Goal: Information Seeking & Learning: Learn about a topic

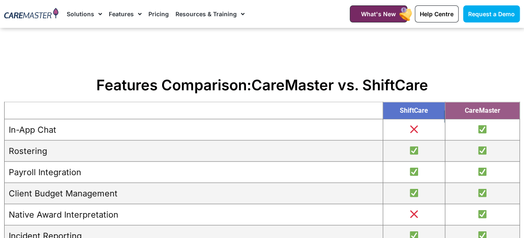
scroll to position [860, 0]
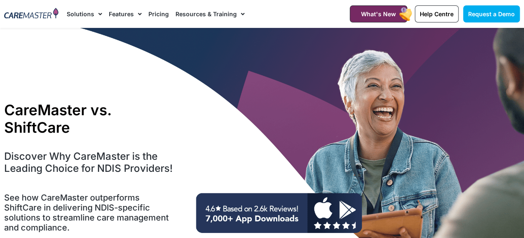
click at [159, 18] on link "Pricing" at bounding box center [158, 14] width 20 height 28
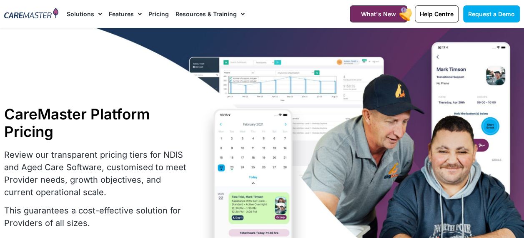
click at [158, 15] on link "Pricing" at bounding box center [158, 14] width 20 height 28
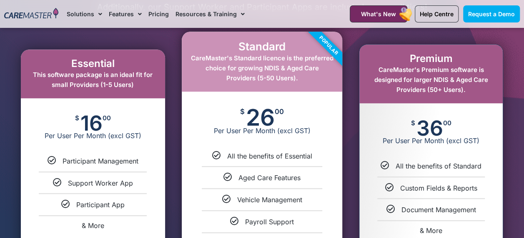
scroll to position [542, 0]
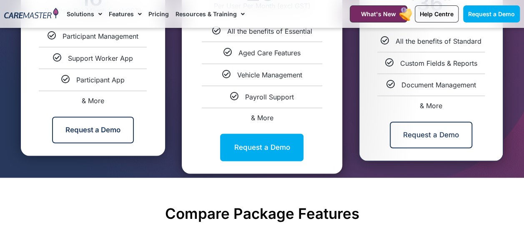
click at [95, 99] on span "& More" at bounding box center [93, 101] width 23 height 8
select select "***"
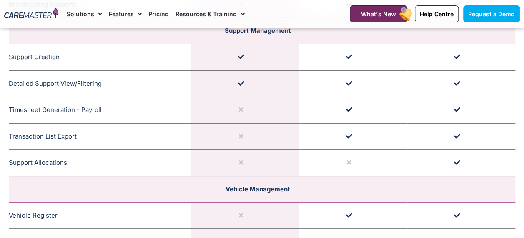
scroll to position [1566, 0]
